Goal: Transaction & Acquisition: Purchase product/service

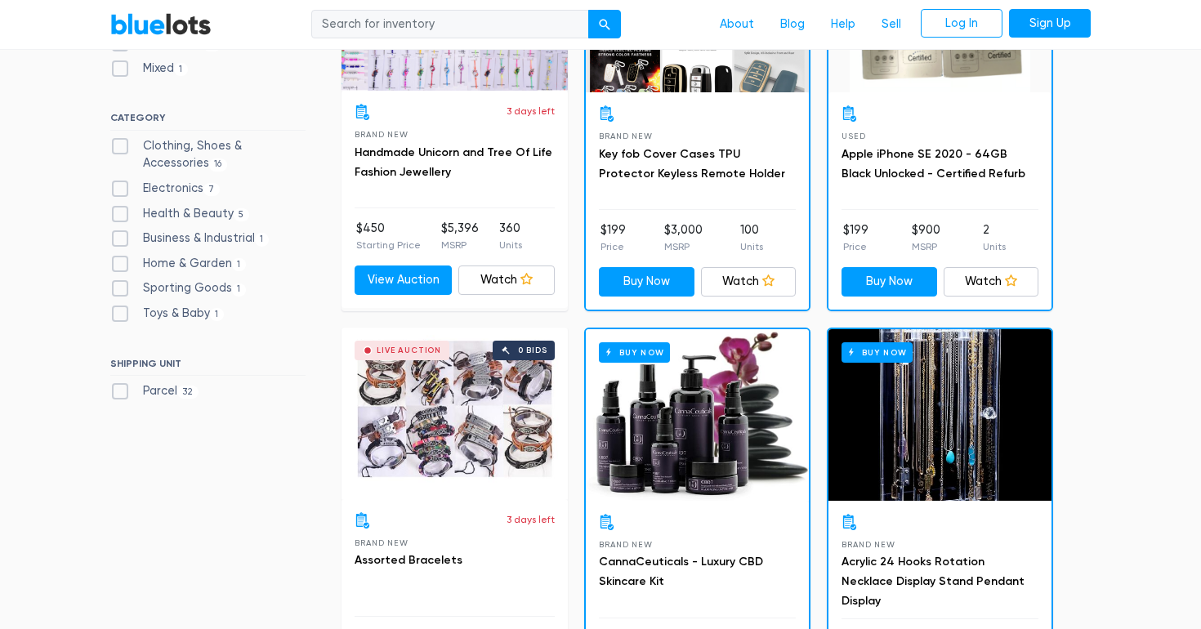
scroll to position [594, 0]
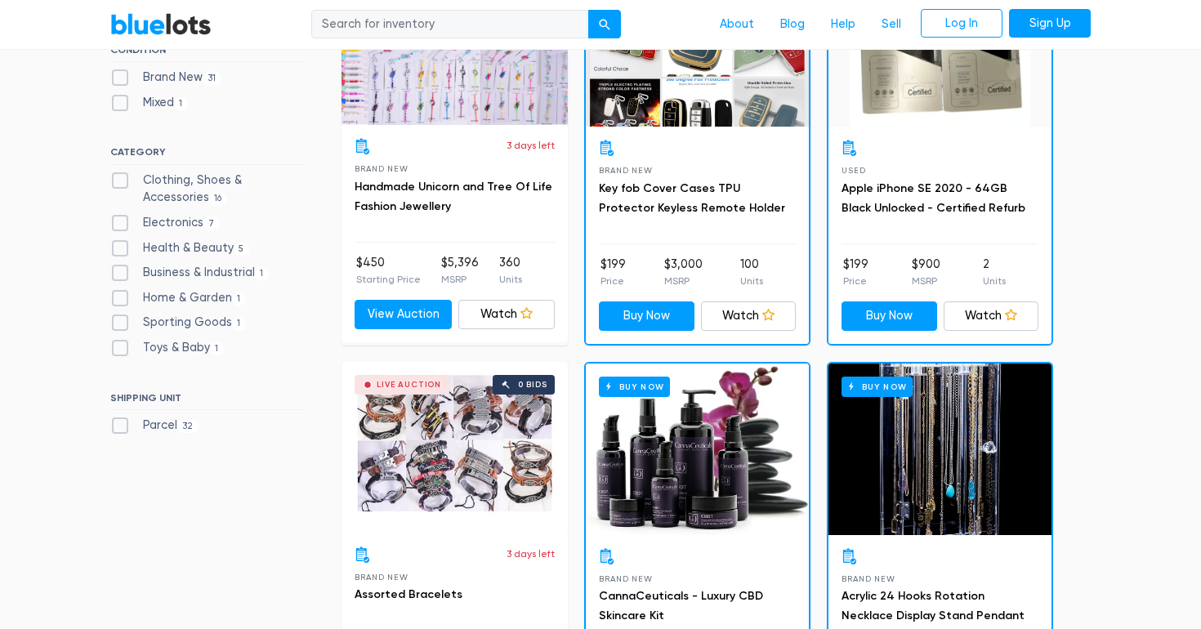
click at [125, 182] on label "Clothing, Shoes & Accessories 16" at bounding box center [207, 189] width 195 height 35
click at [121, 182] on Accessories"] "Clothing, Shoes & Accessories 16" at bounding box center [115, 177] width 11 height 11
checkbox Accessories"] "true"
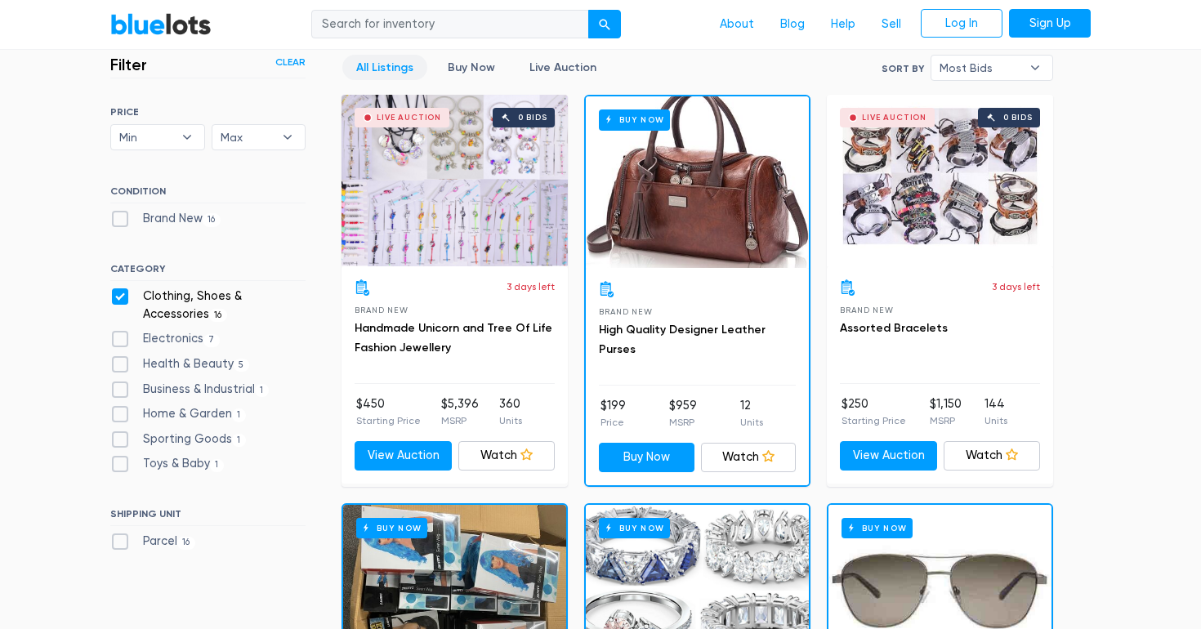
scroll to position [454, 0]
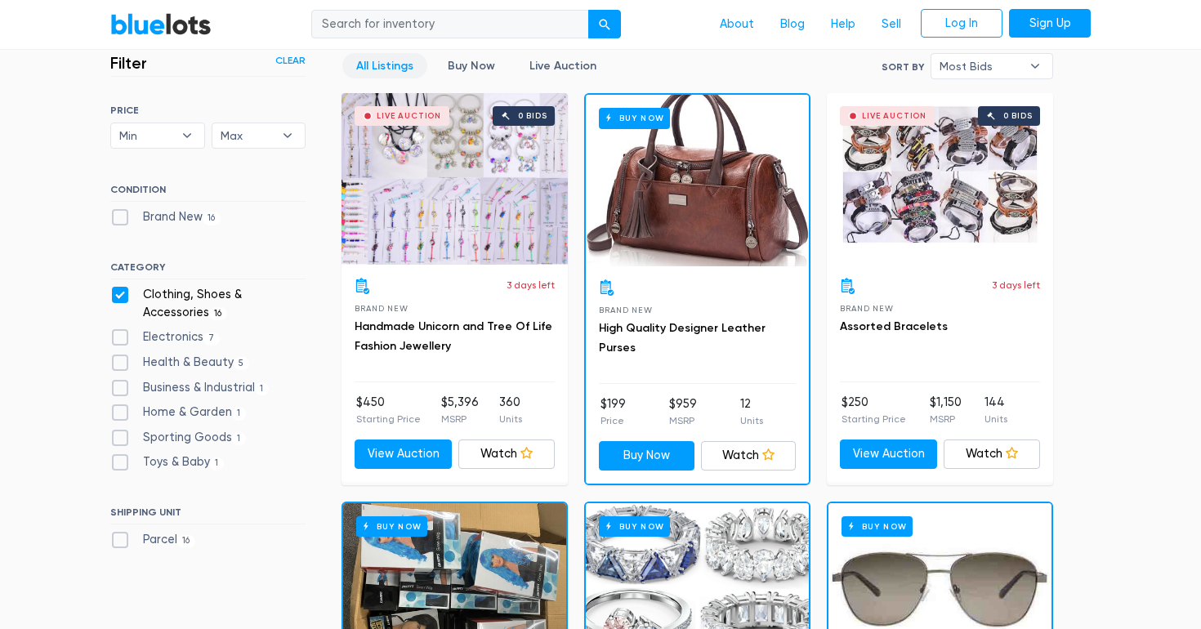
click at [746, 228] on div "Buy Now" at bounding box center [697, 181] width 223 height 172
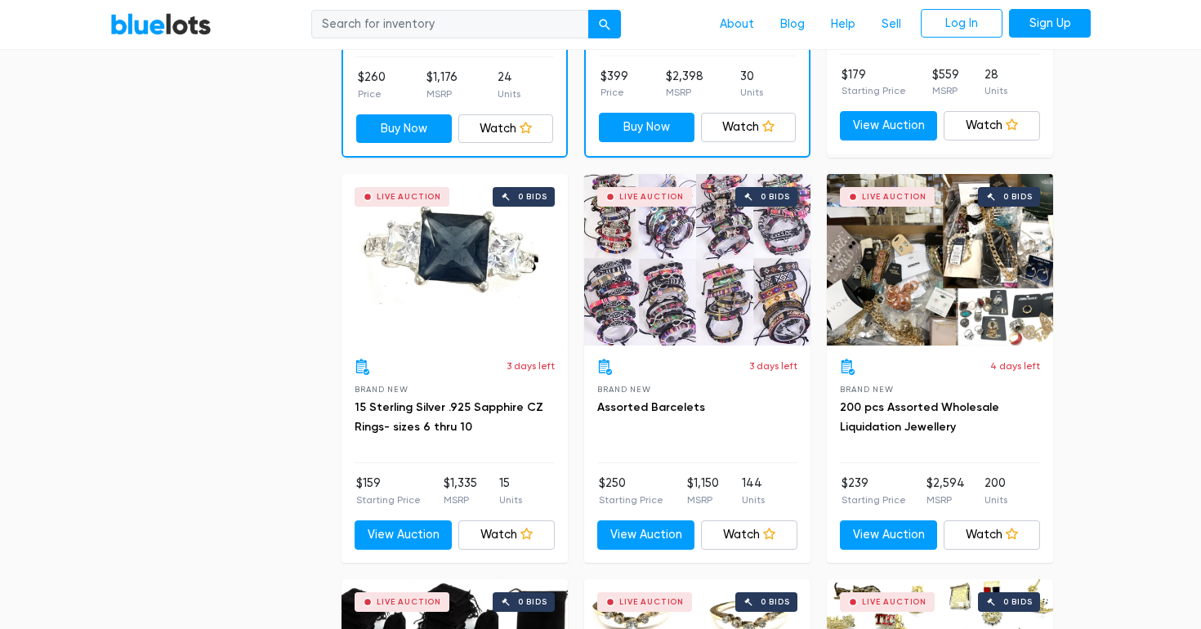
scroll to position [1600, 0]
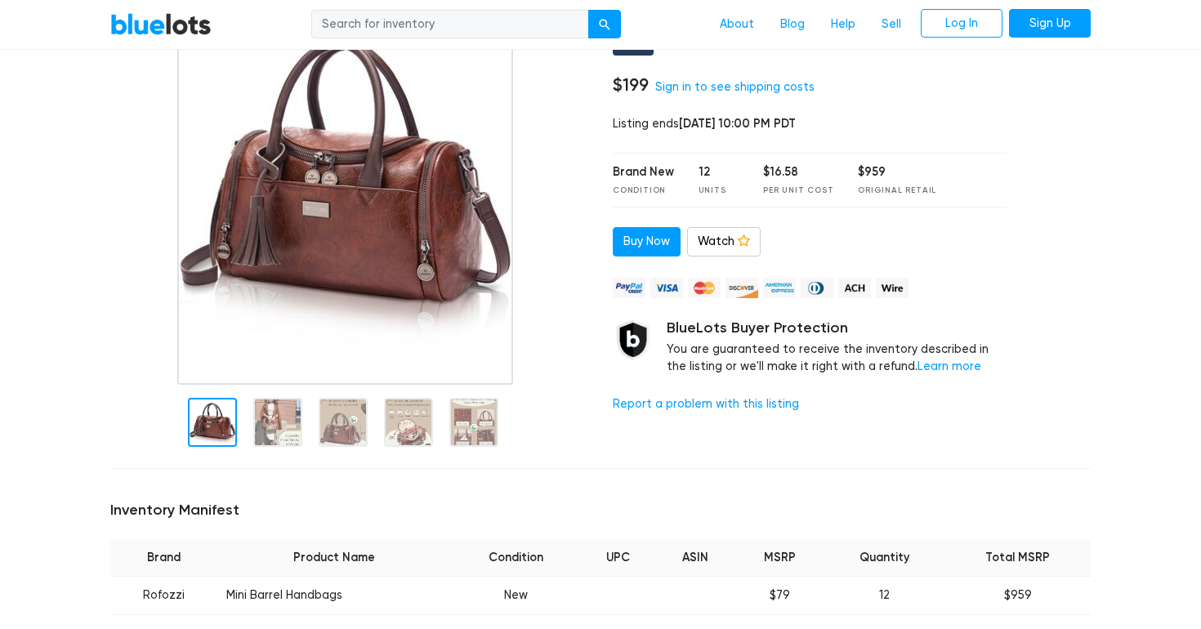
scroll to position [188, 0]
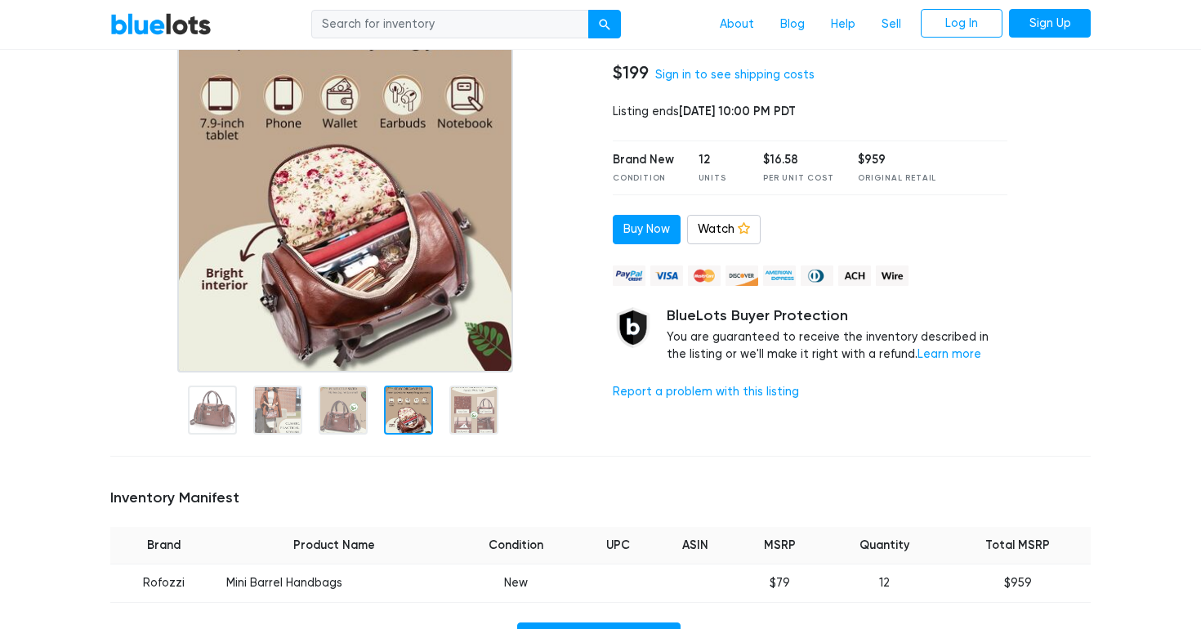
click at [413, 414] on div at bounding box center [408, 410] width 49 height 49
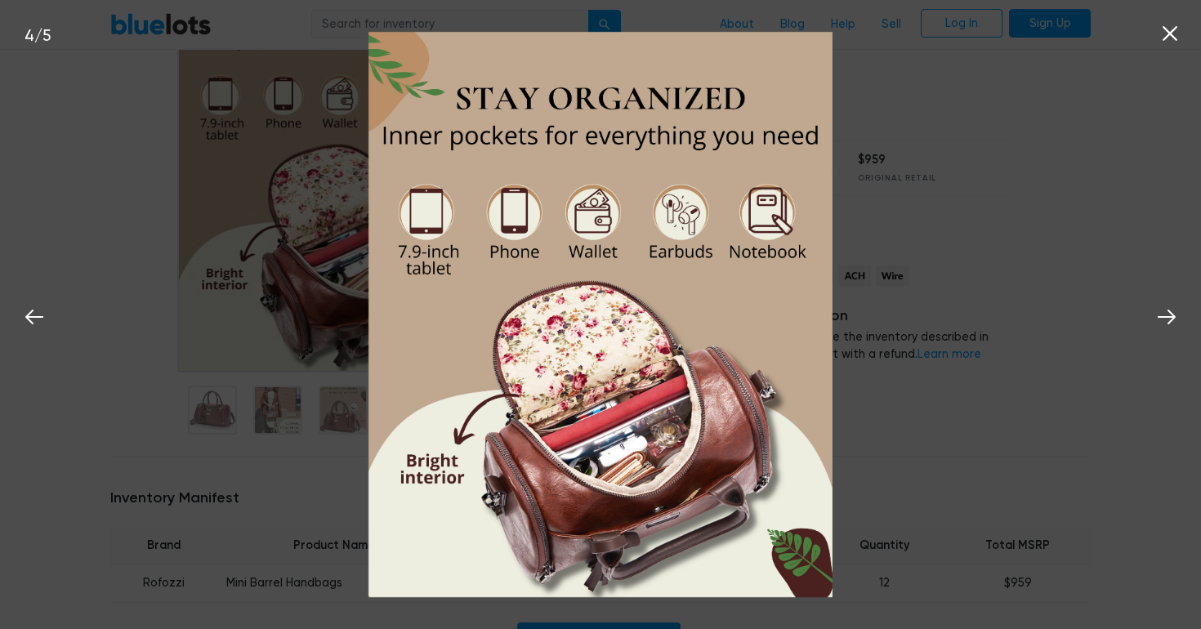
click at [1172, 41] on icon at bounding box center [1170, 33] width 25 height 25
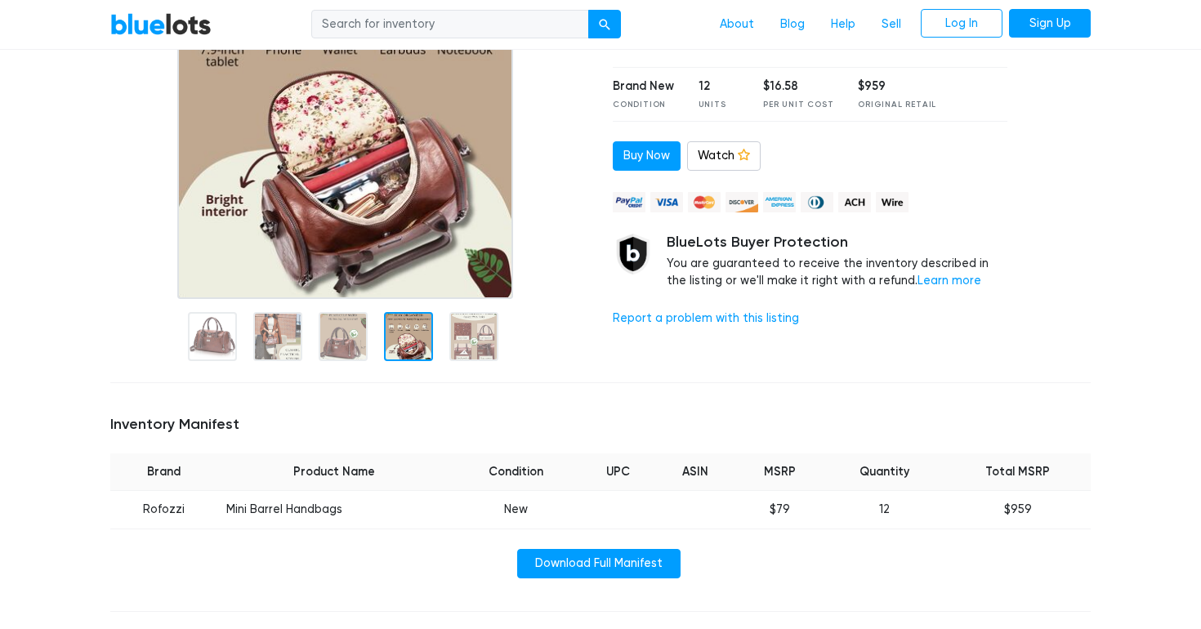
scroll to position [113, 0]
